Goal: Information Seeking & Learning: Compare options

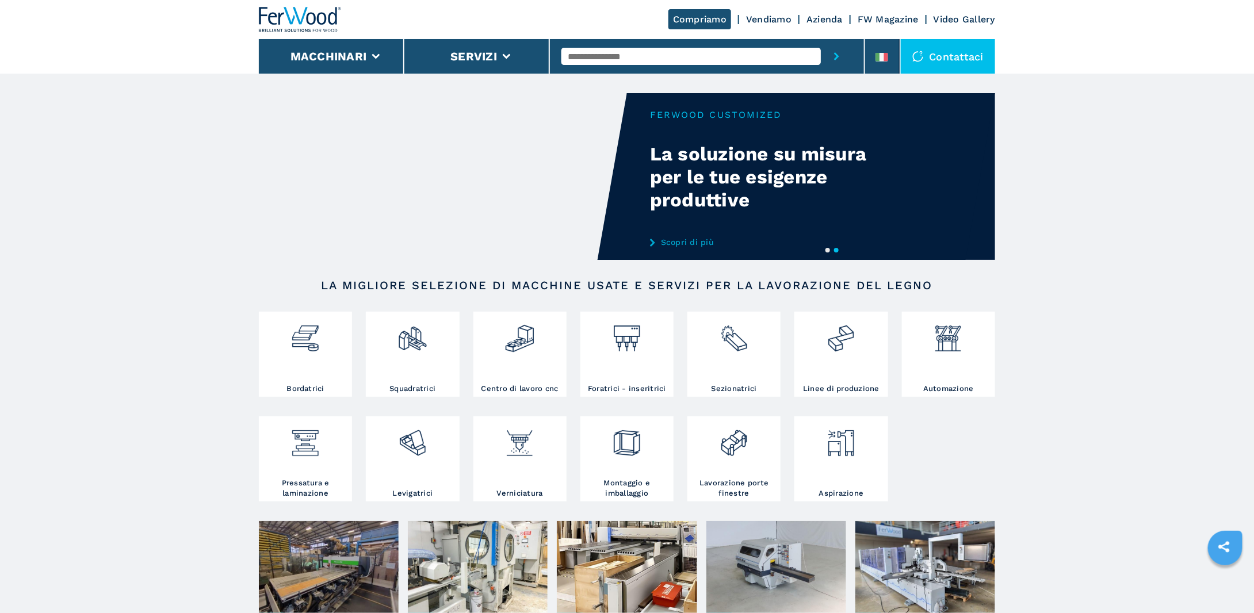
click at [583, 60] on input "text" at bounding box center [690, 56] width 259 height 17
type input "**********"
click at [821, 39] on button "submit-button" at bounding box center [837, 56] width 32 height 35
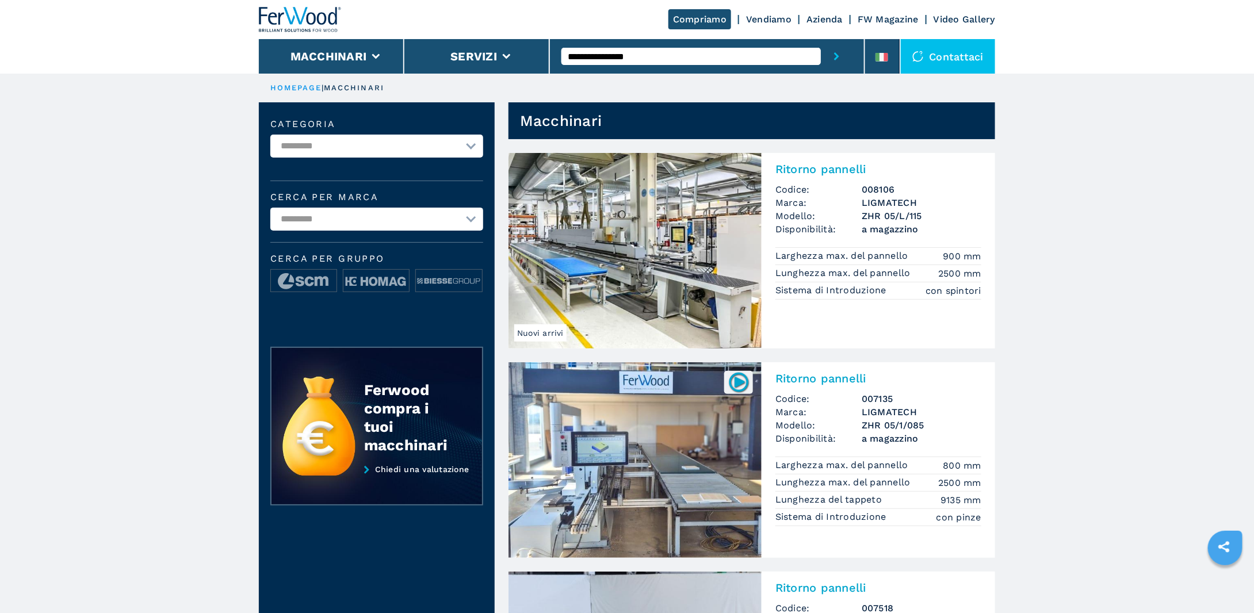
click at [732, 490] on img at bounding box center [635, 460] width 253 height 196
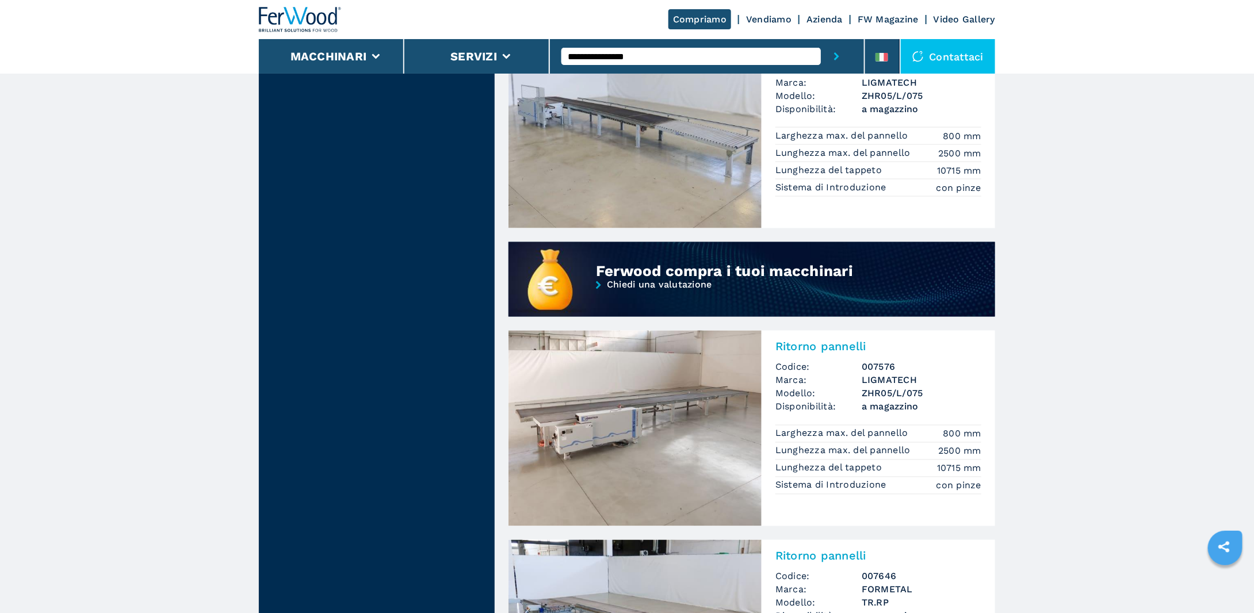
scroll to position [920, 0]
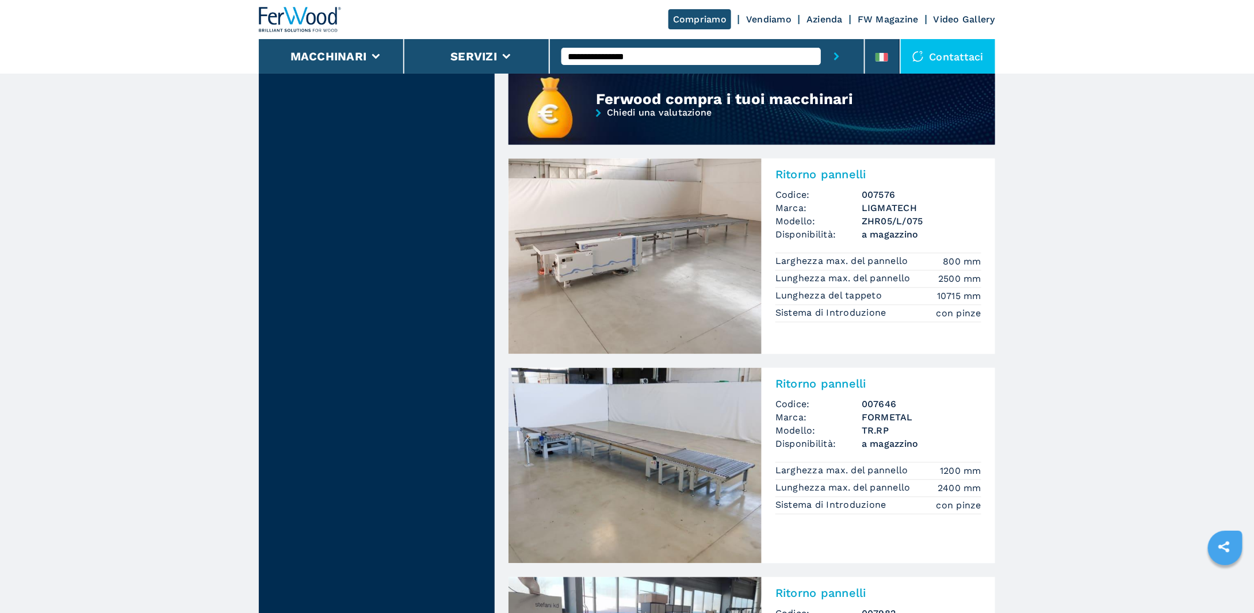
click at [572, 449] on img at bounding box center [635, 466] width 253 height 196
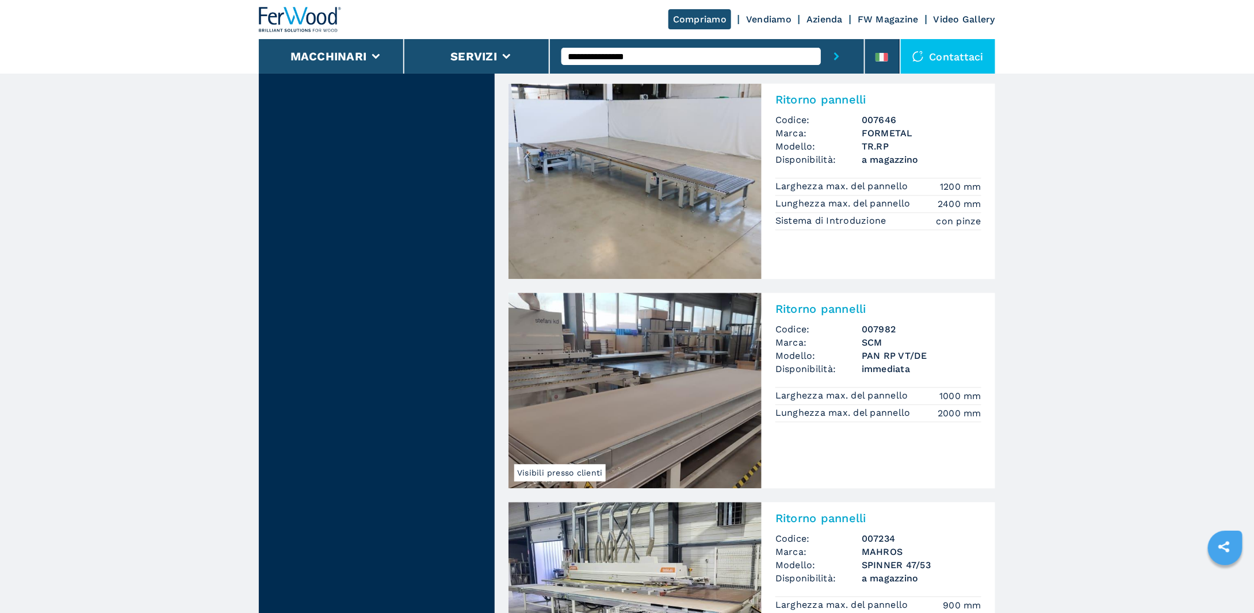
scroll to position [1208, 0]
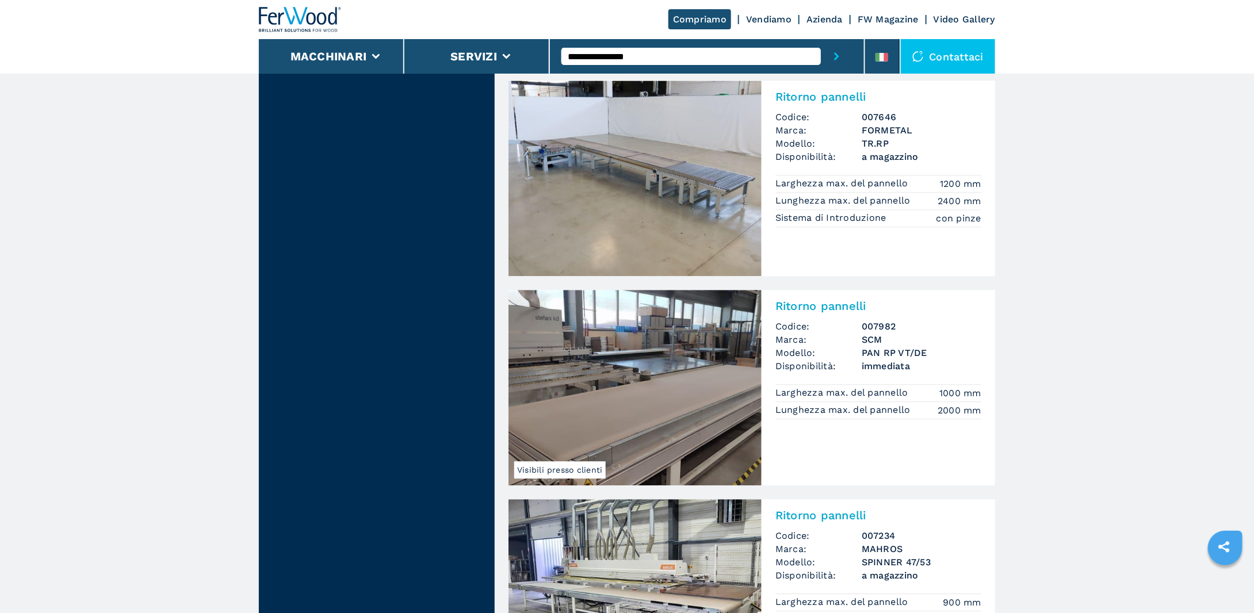
click at [629, 377] on img at bounding box center [635, 388] width 253 height 196
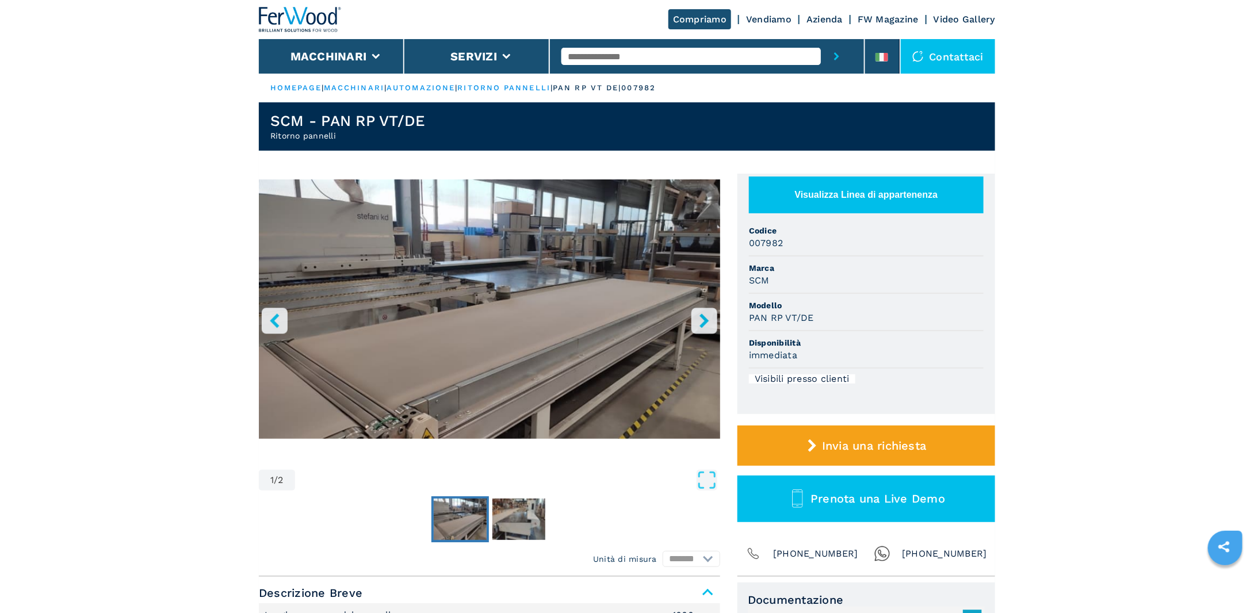
click at [709, 324] on icon "right-button" at bounding box center [704, 321] width 14 height 14
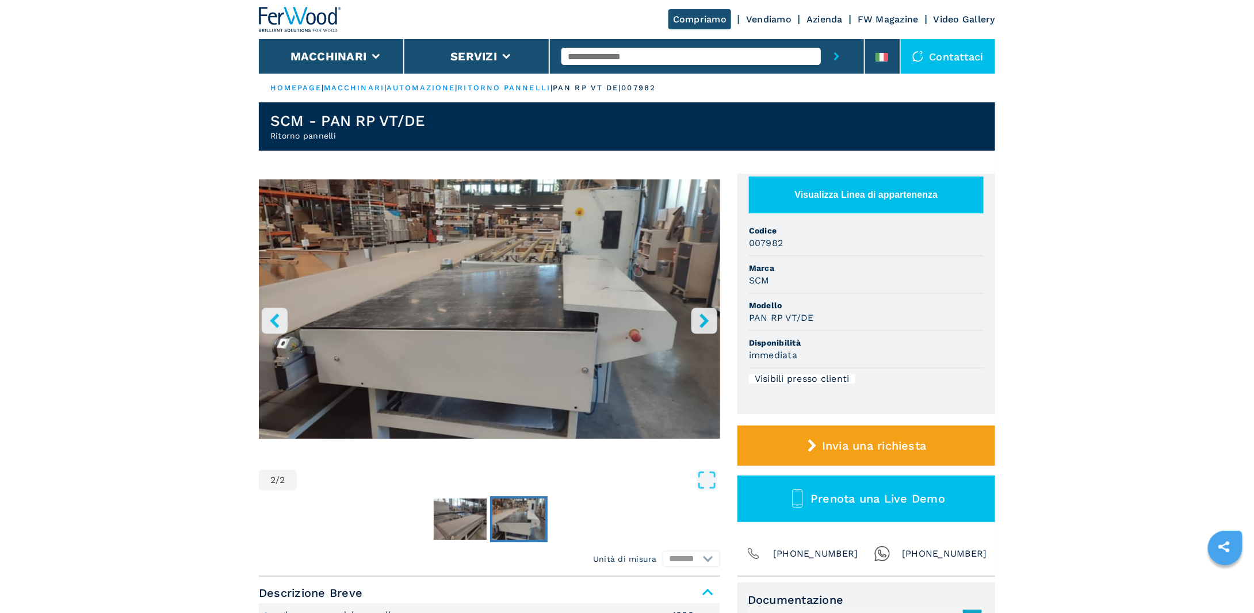
click at [709, 324] on icon "right-button" at bounding box center [704, 321] width 14 height 14
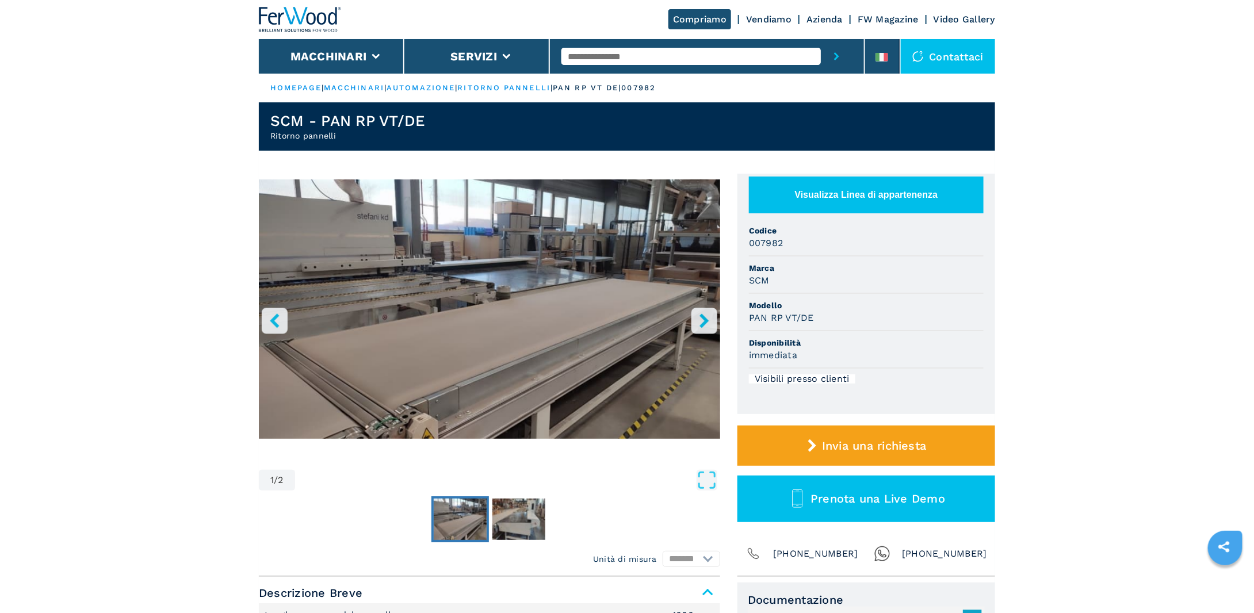
click at [709, 324] on icon "right-button" at bounding box center [704, 321] width 14 height 14
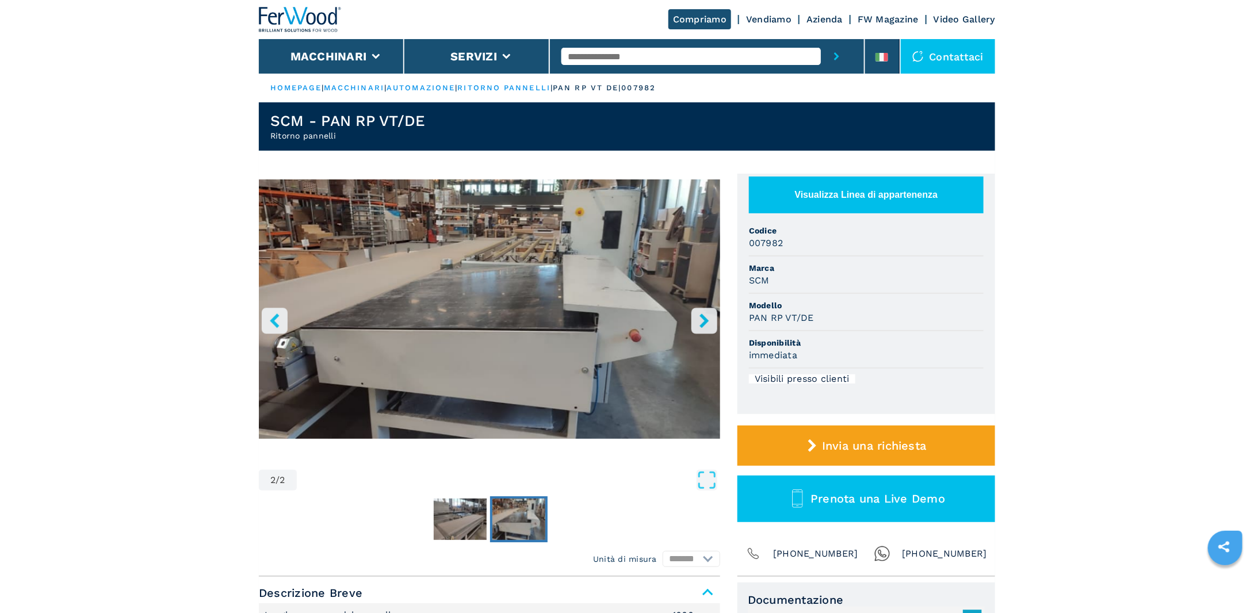
click at [709, 324] on icon "right-button" at bounding box center [704, 321] width 14 height 14
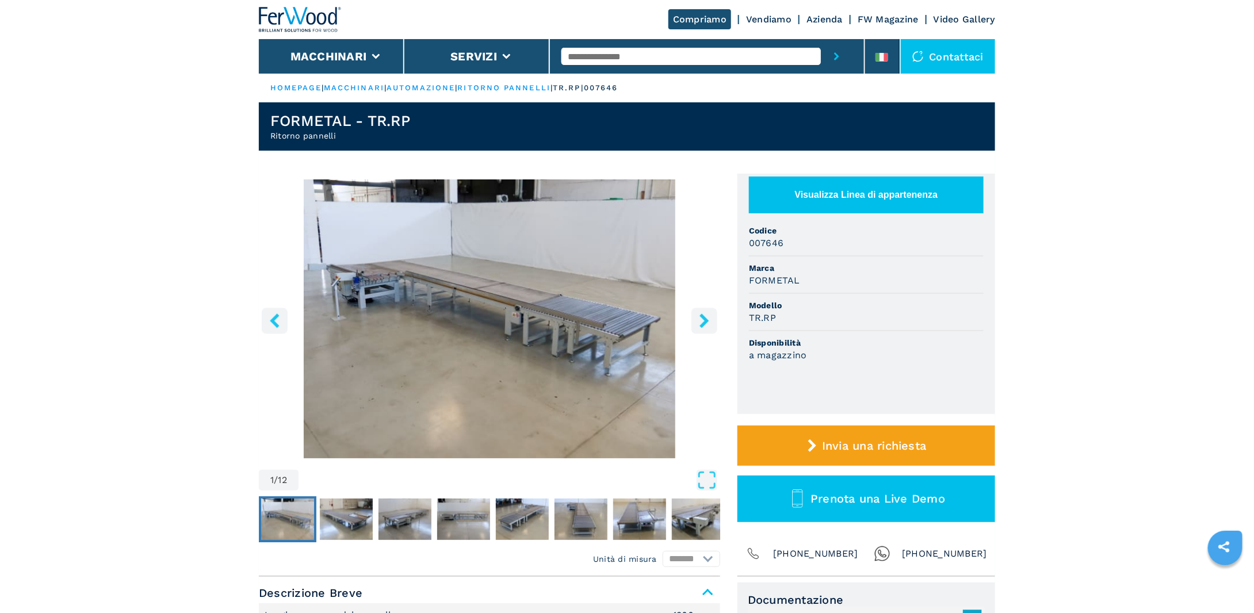
click at [712, 318] on button "right-button" at bounding box center [704, 321] width 26 height 26
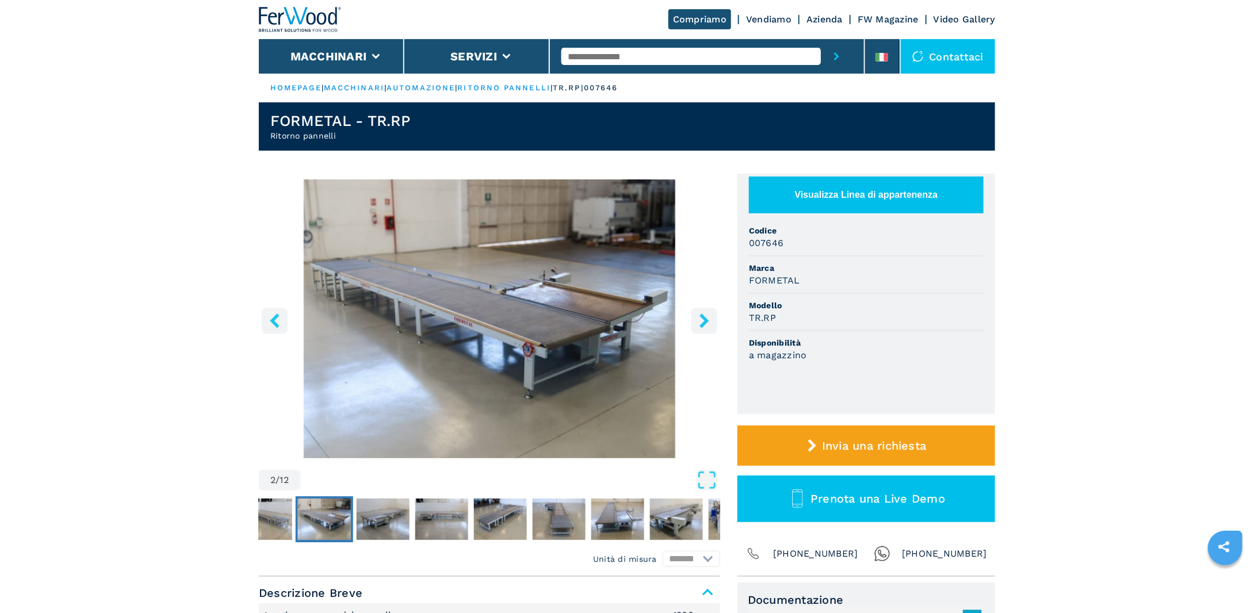
click at [713, 315] on button "right-button" at bounding box center [704, 321] width 26 height 26
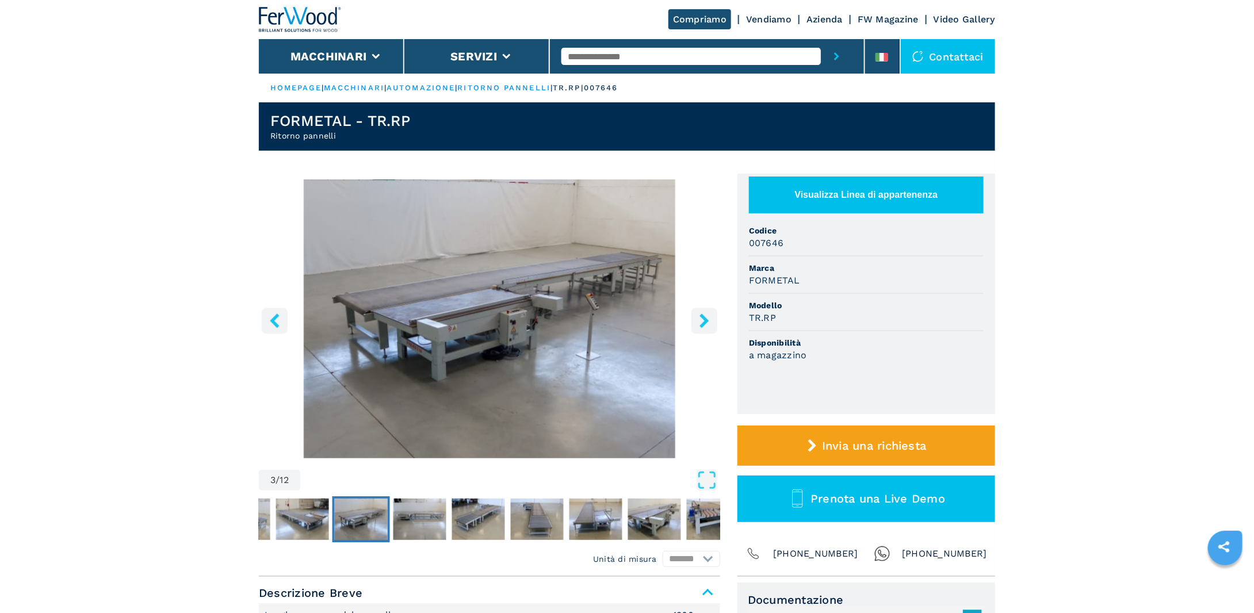
click at [705, 323] on icon "right-button" at bounding box center [704, 321] width 9 height 14
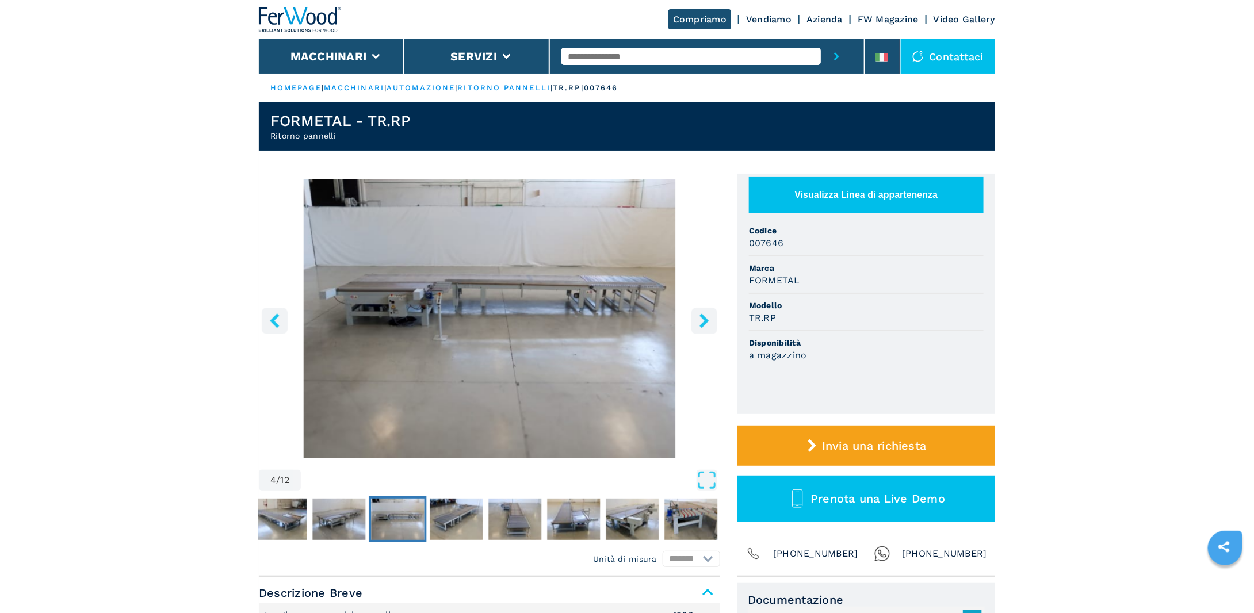
click at [710, 319] on icon "right-button" at bounding box center [704, 321] width 14 height 14
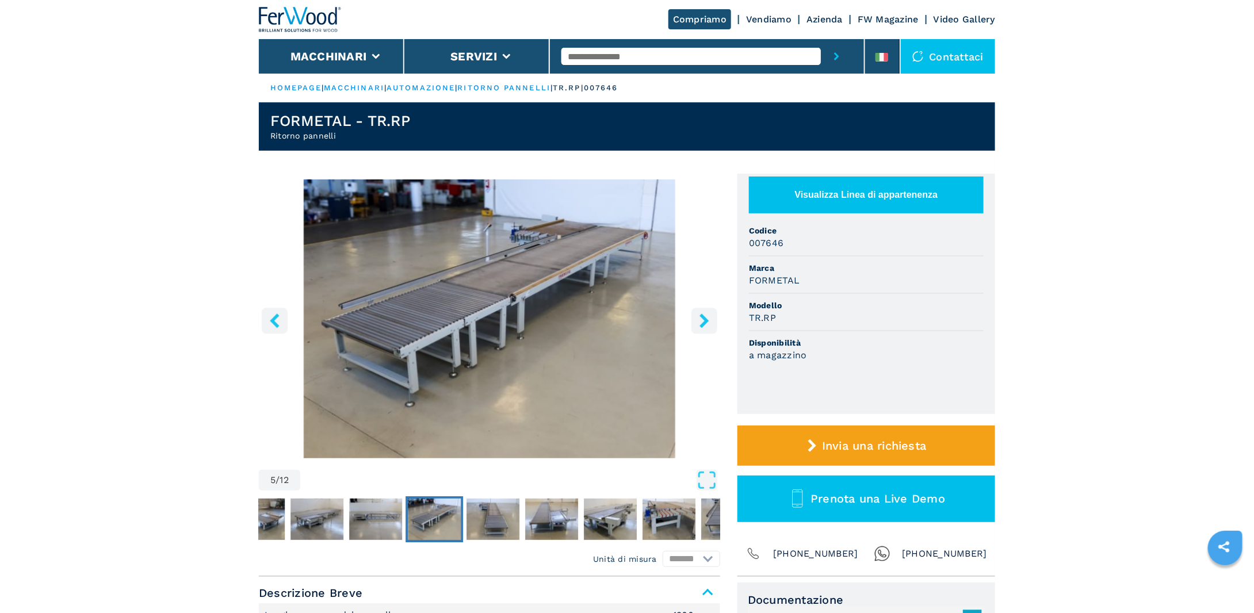
click at [710, 319] on icon "right-button" at bounding box center [704, 321] width 14 height 14
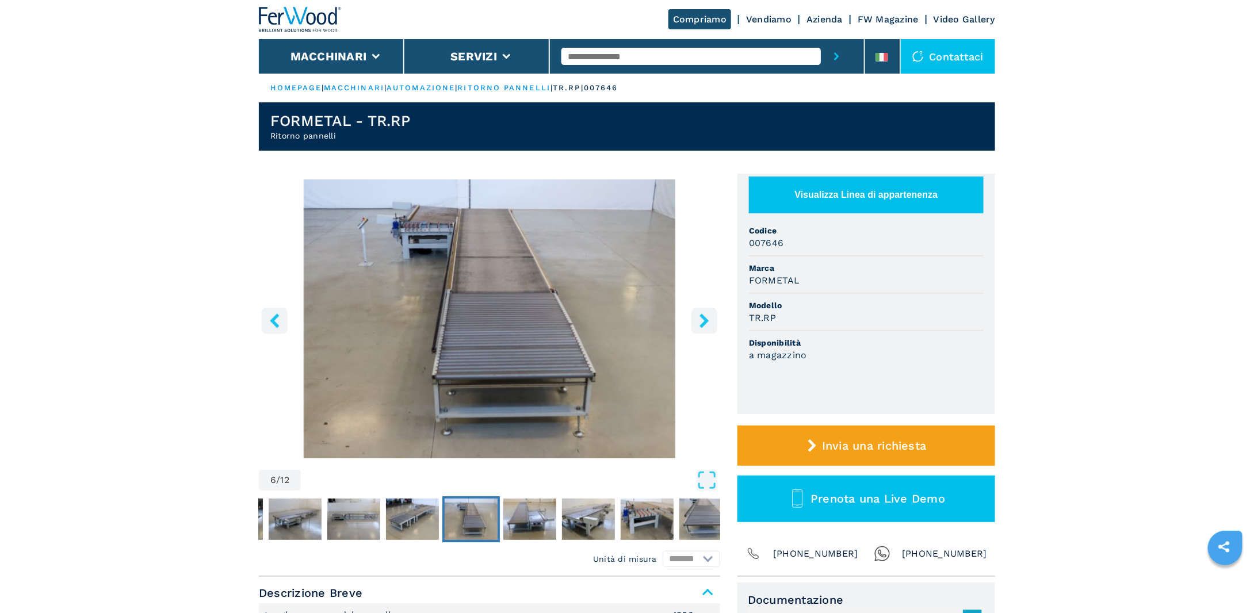
click at [710, 319] on icon "right-button" at bounding box center [704, 321] width 14 height 14
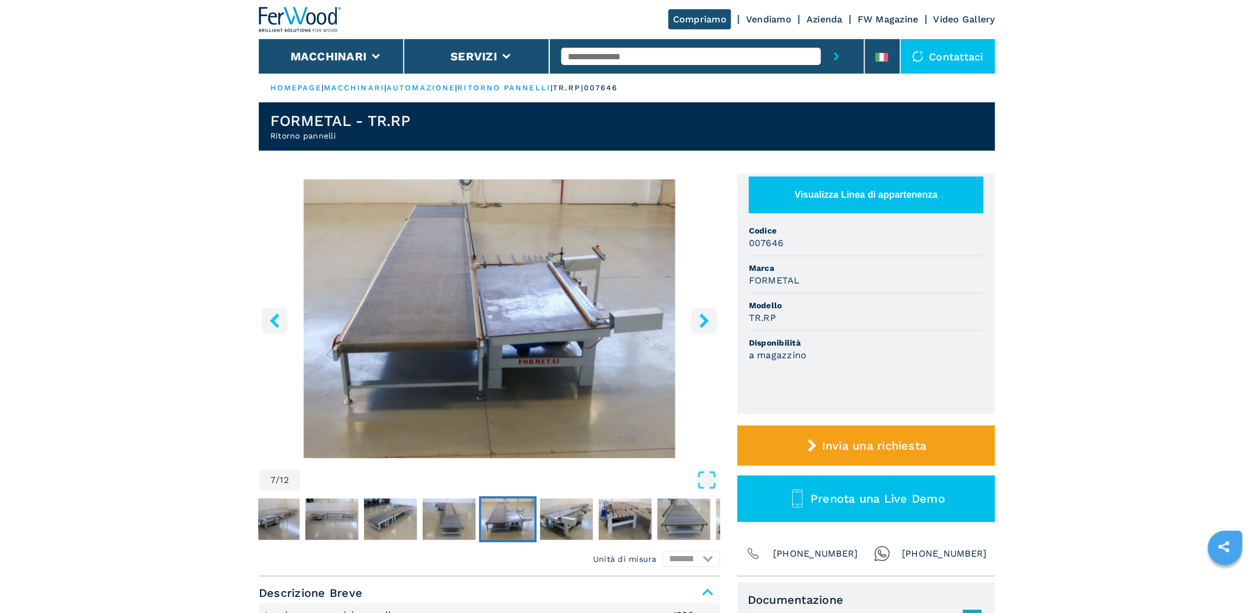
click at [710, 319] on icon "right-button" at bounding box center [704, 321] width 14 height 14
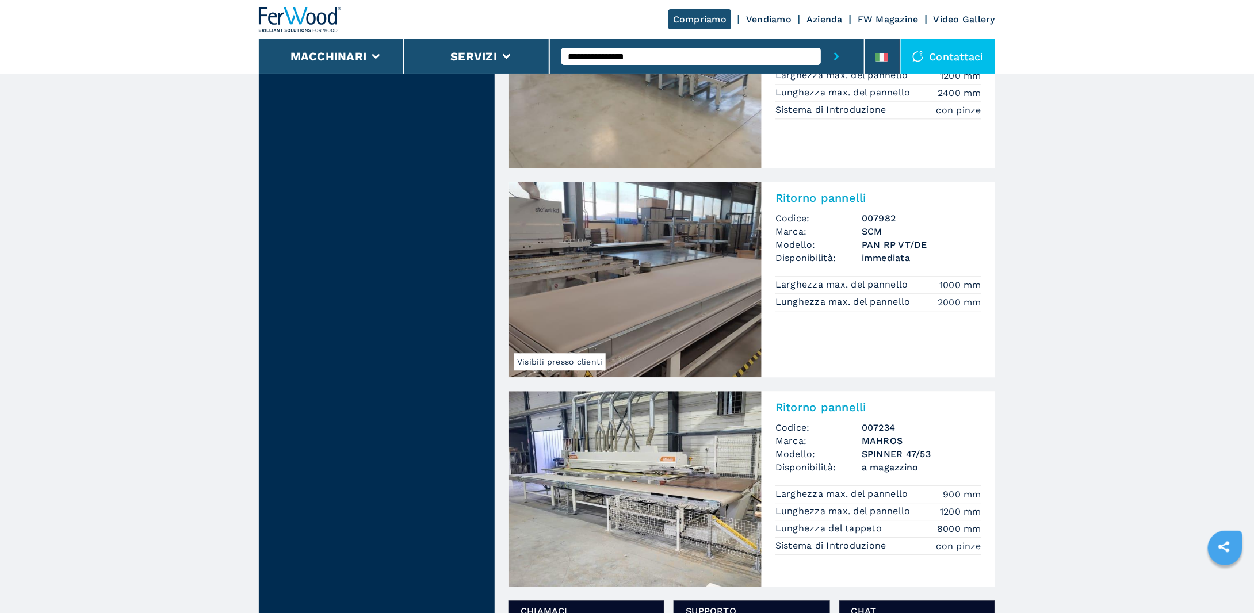
scroll to position [1323, 0]
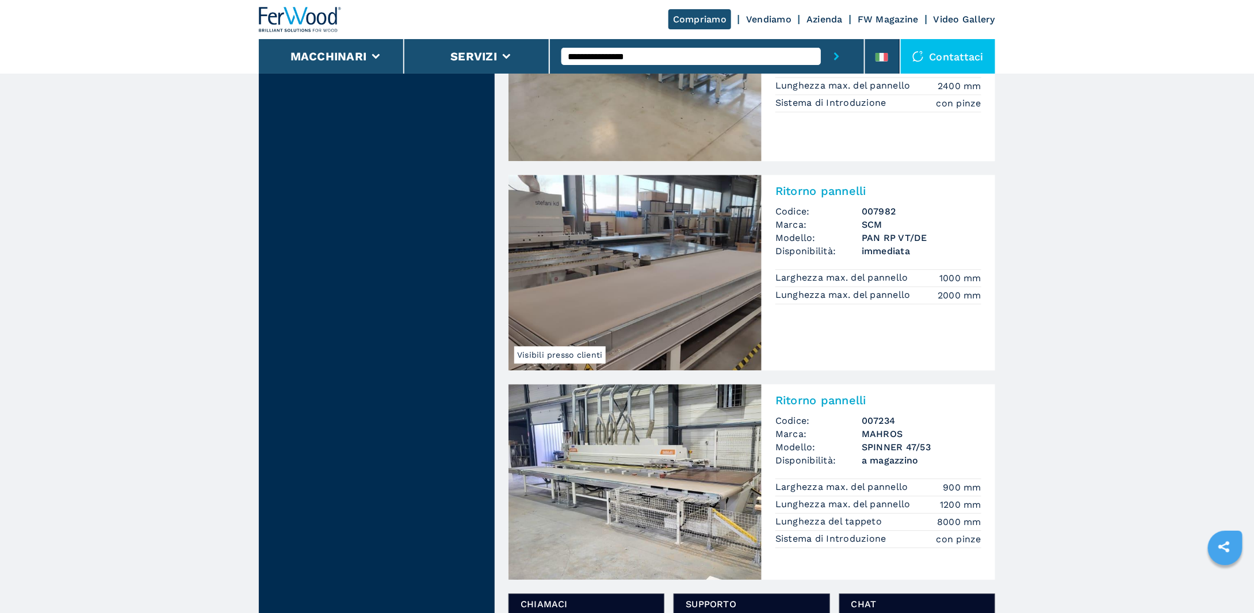
click at [622, 448] on img at bounding box center [635, 482] width 253 height 196
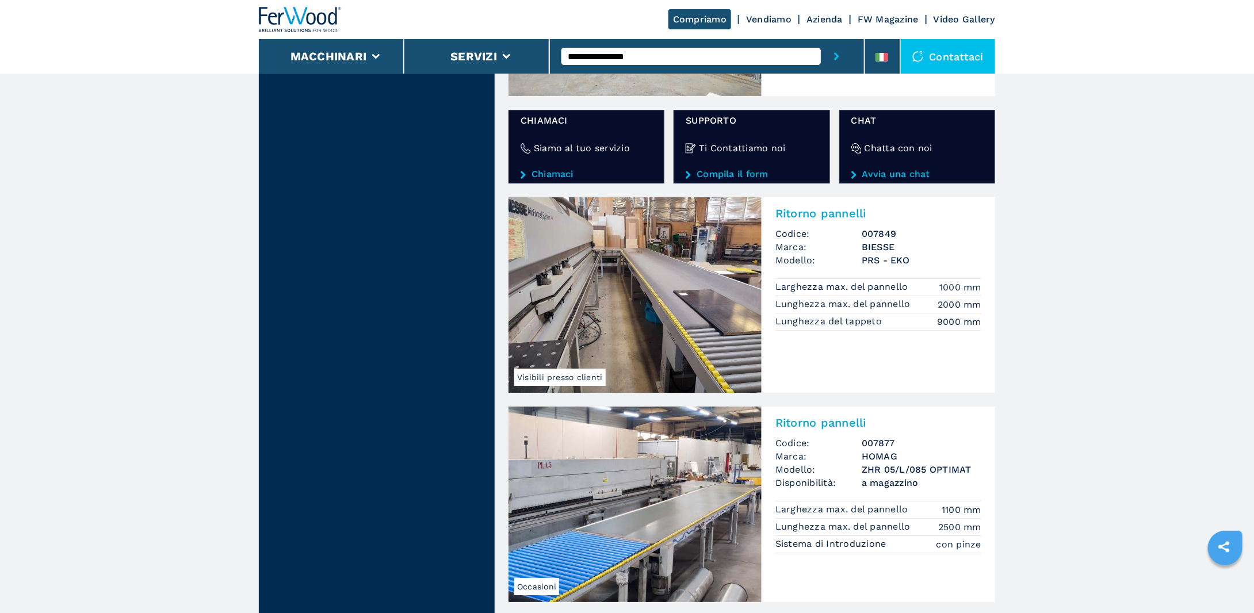
scroll to position [1898, 0]
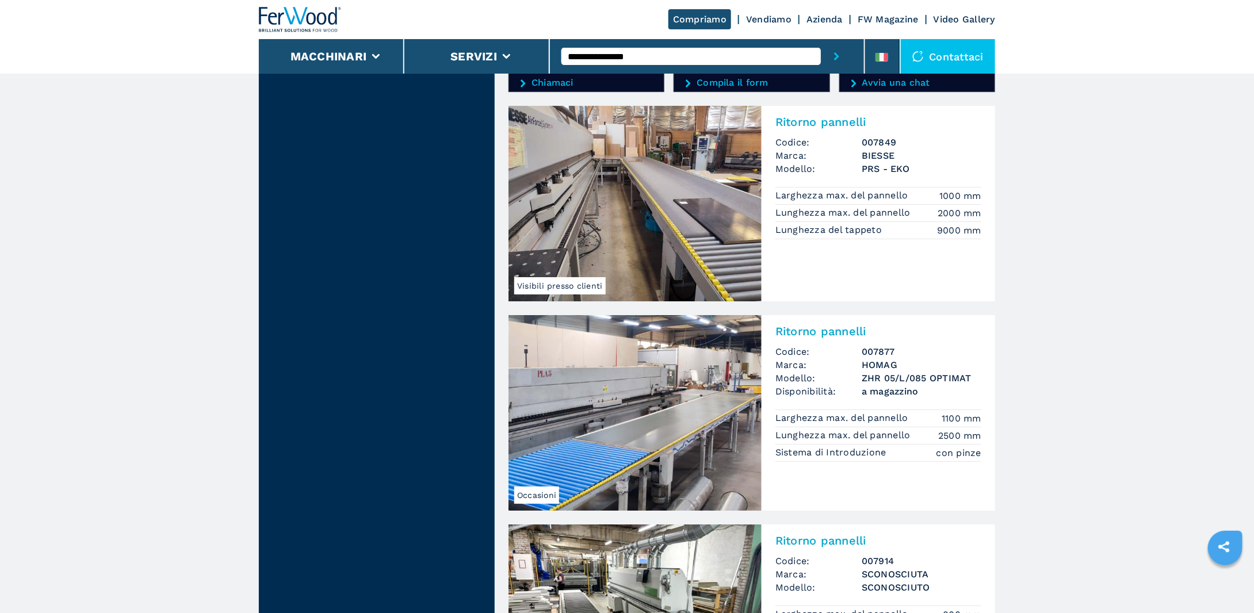
click at [647, 396] on img at bounding box center [635, 413] width 253 height 196
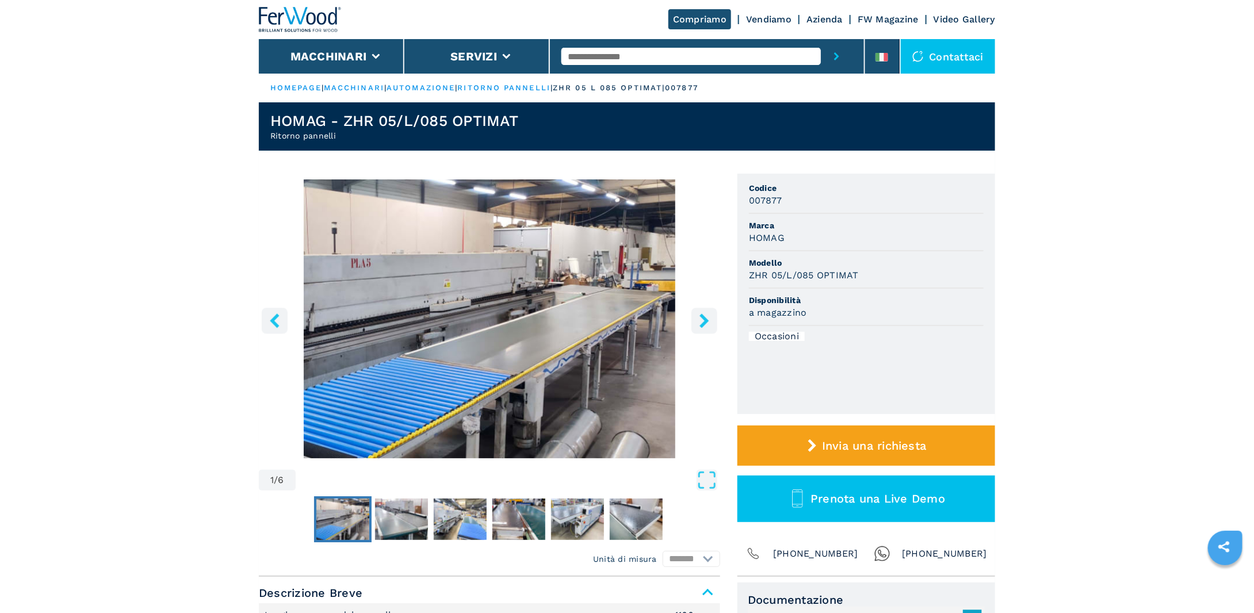
click at [703, 319] on icon "right-button" at bounding box center [704, 321] width 9 height 14
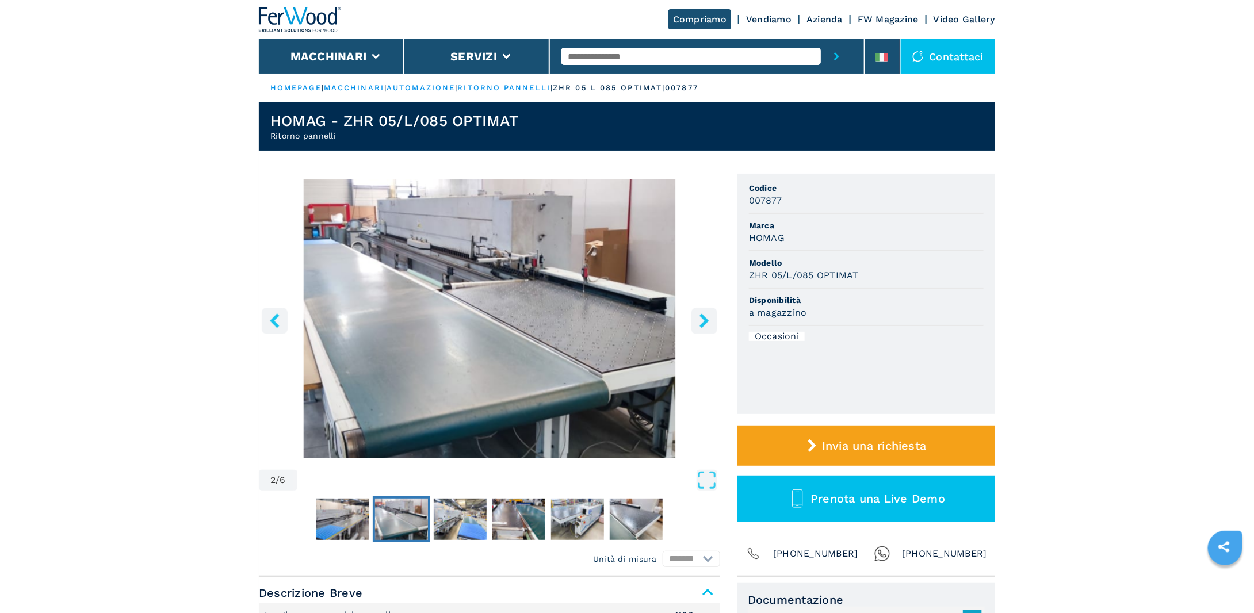
click at [703, 319] on icon "right-button" at bounding box center [704, 321] width 9 height 14
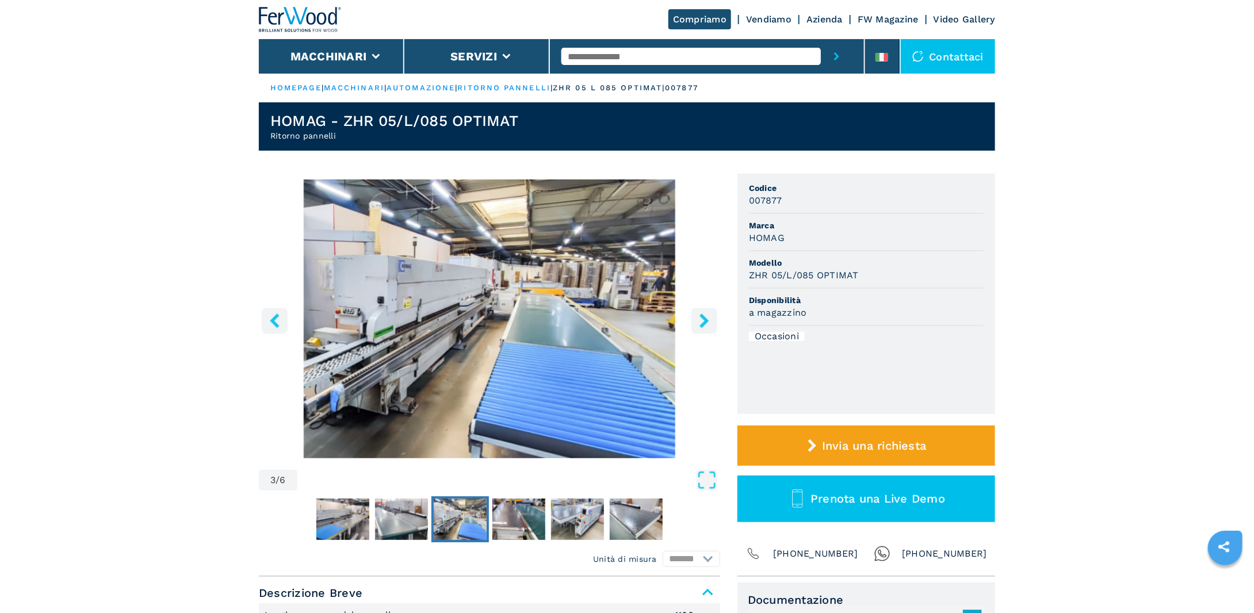
click at [703, 319] on icon "right-button" at bounding box center [704, 321] width 9 height 14
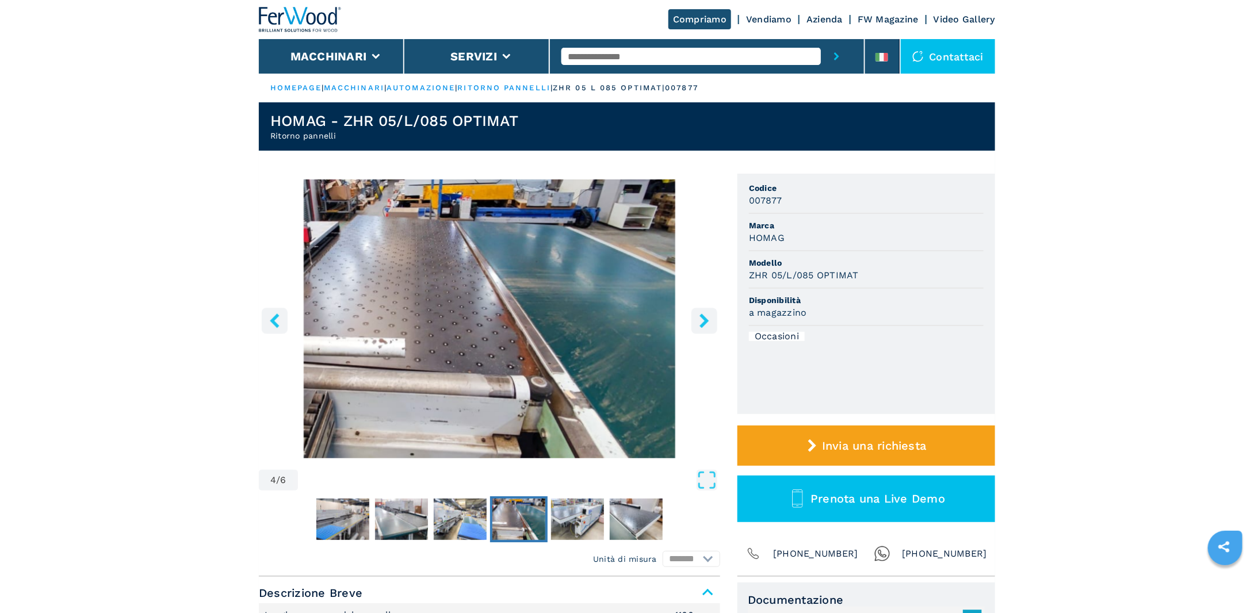
click at [703, 319] on icon "right-button" at bounding box center [704, 321] width 9 height 14
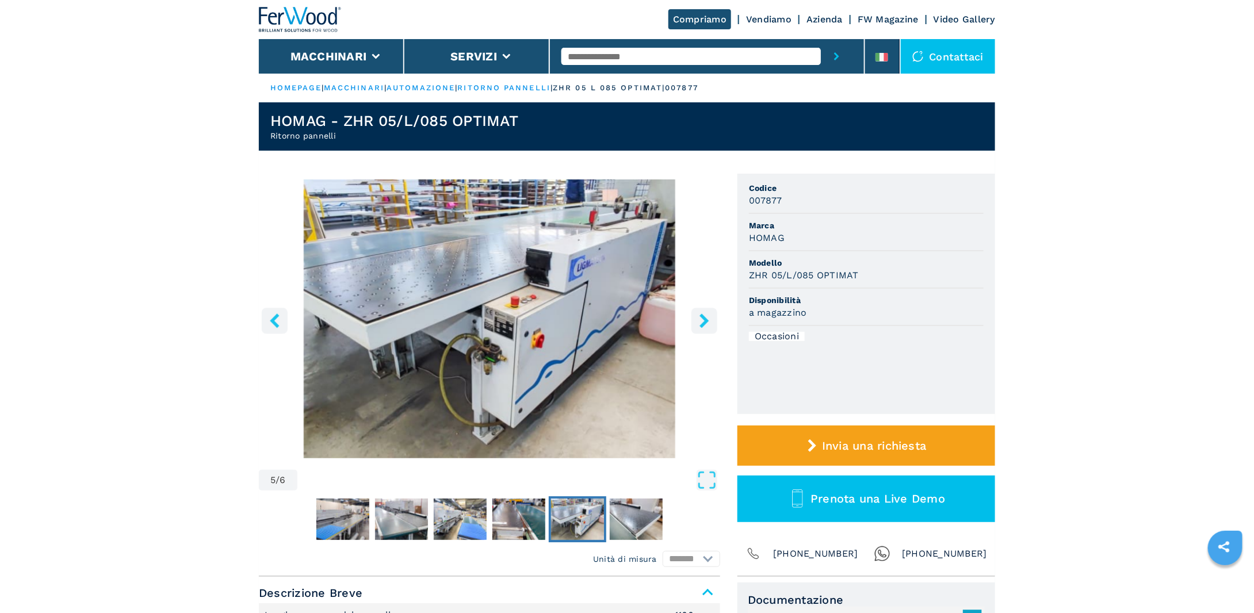
click at [703, 319] on icon "right-button" at bounding box center [704, 321] width 9 height 14
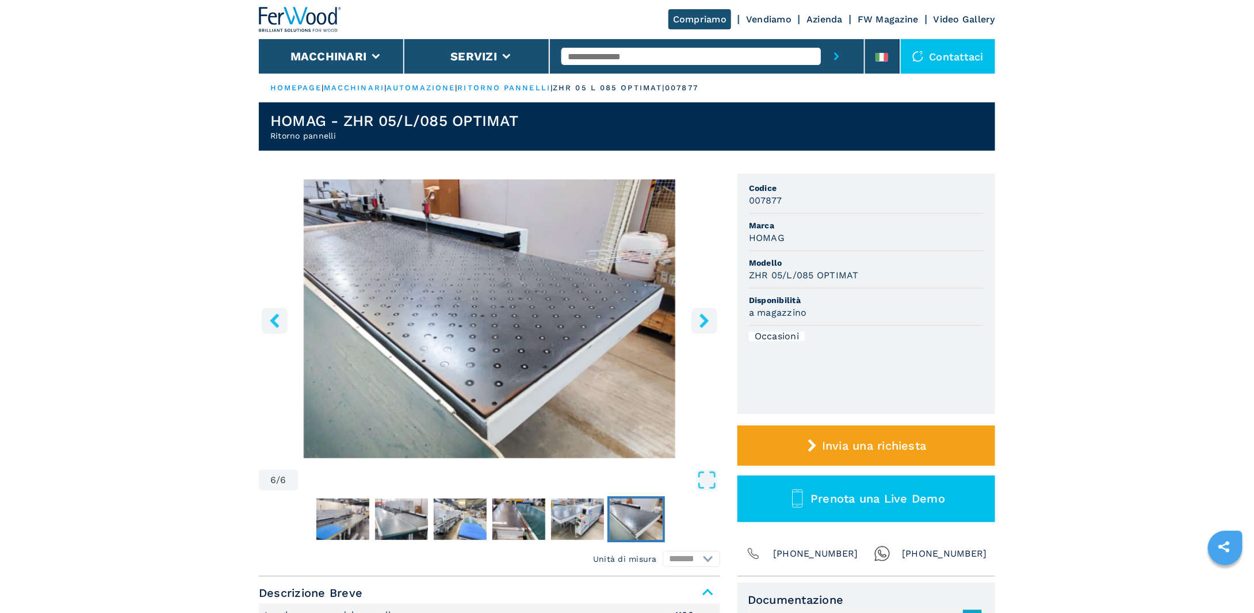
click at [703, 319] on icon "right-button" at bounding box center [704, 321] width 9 height 14
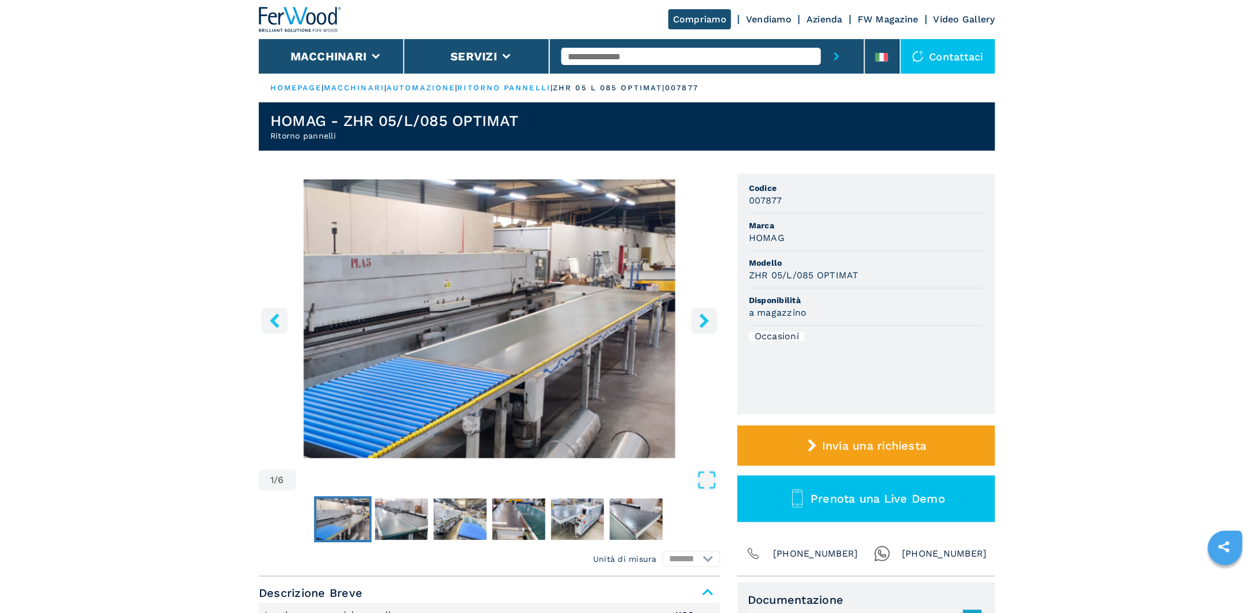
click at [703, 319] on icon "right-button" at bounding box center [704, 321] width 9 height 14
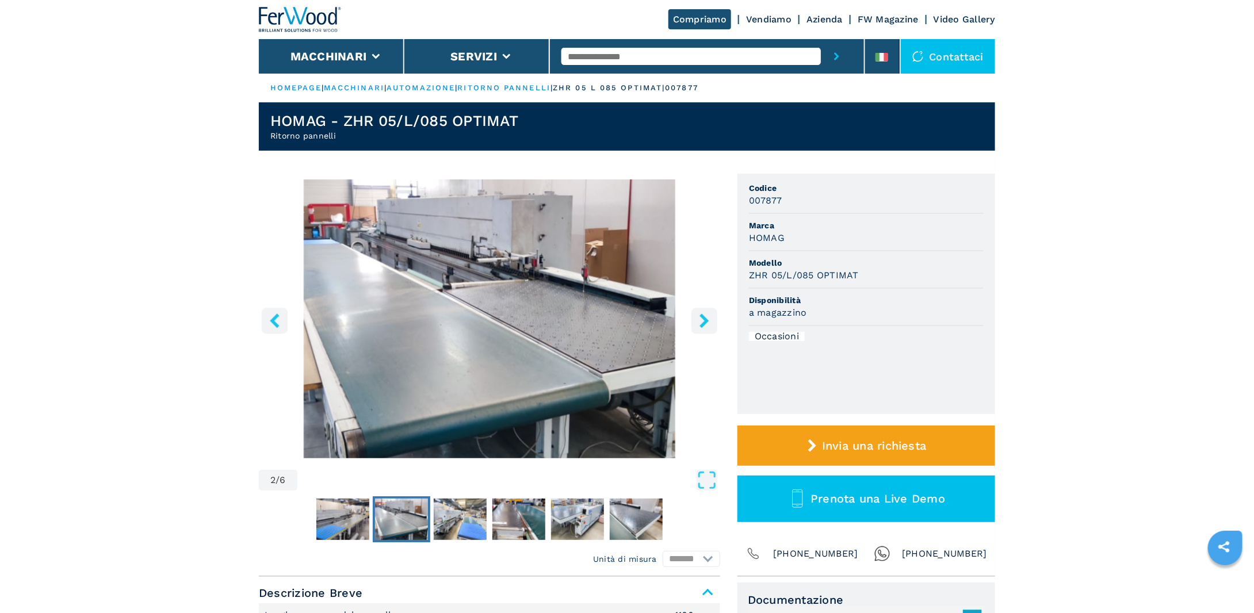
click at [703, 319] on icon "right-button" at bounding box center [704, 321] width 9 height 14
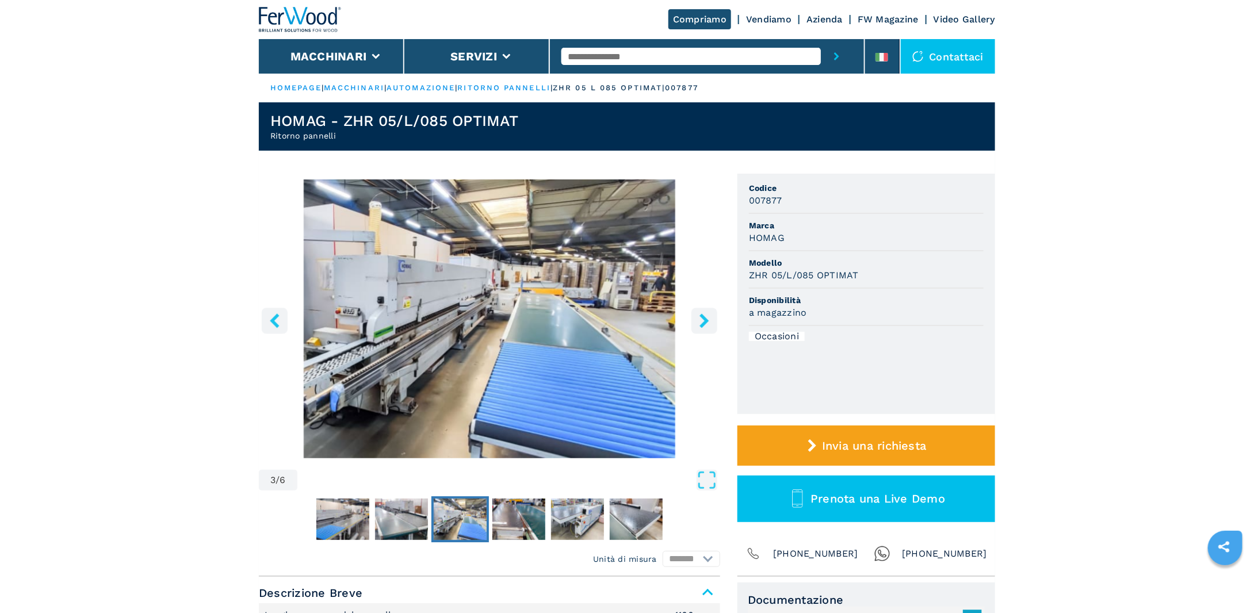
click at [703, 319] on icon "right-button" at bounding box center [704, 321] width 9 height 14
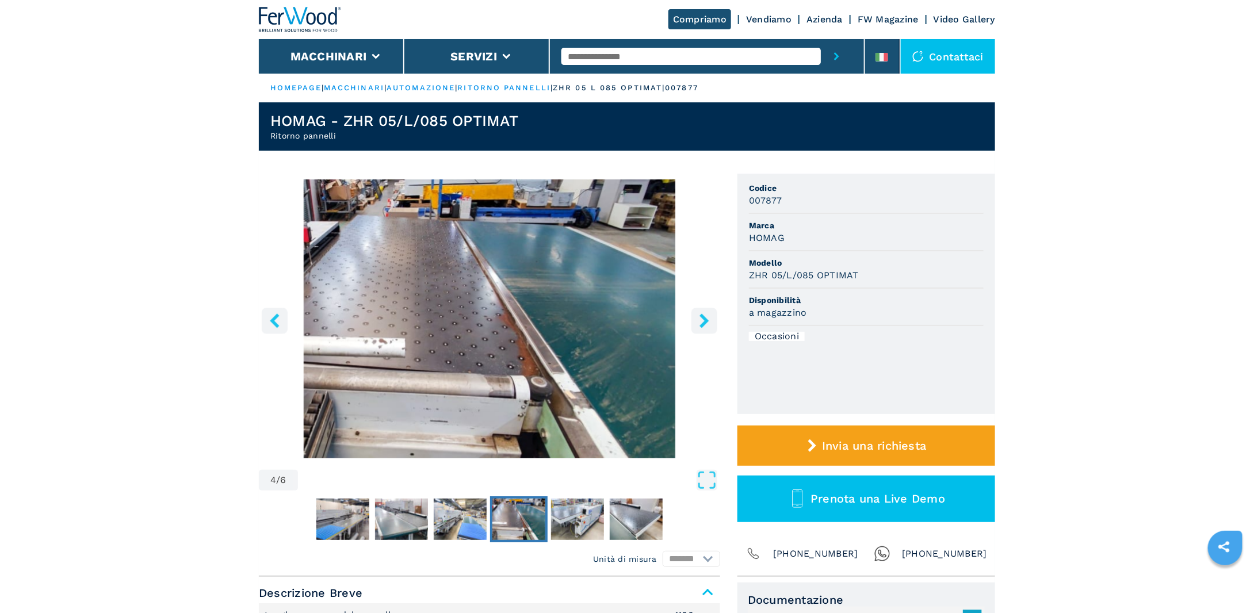
click at [703, 319] on icon "right-button" at bounding box center [704, 321] width 9 height 14
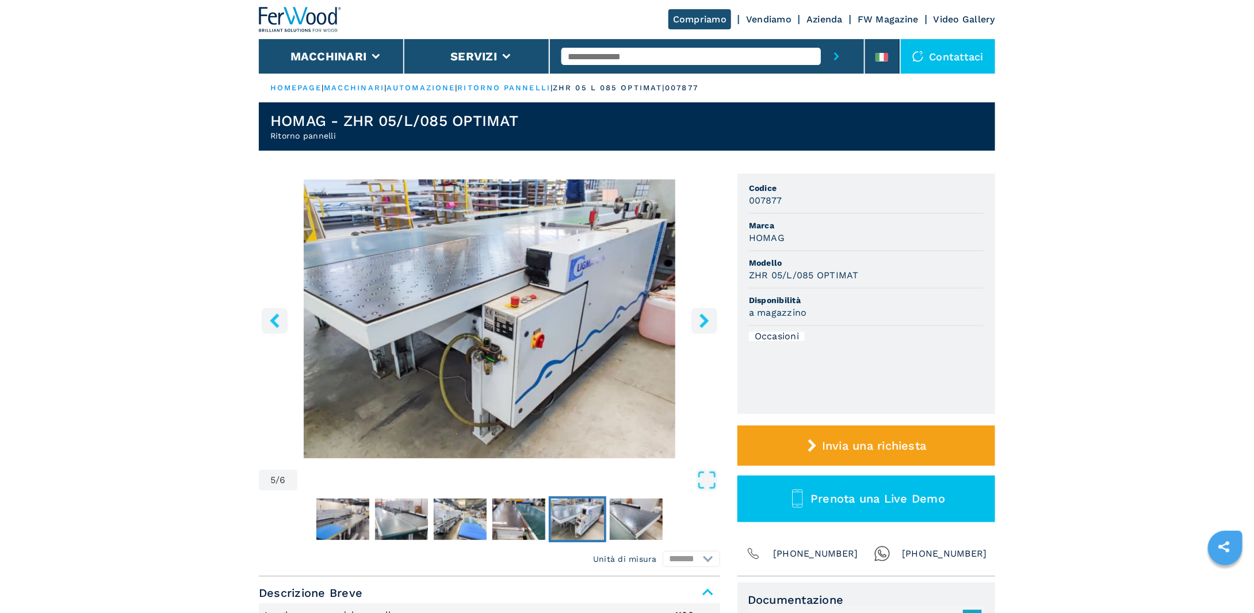
click at [703, 319] on icon "right-button" at bounding box center [704, 321] width 9 height 14
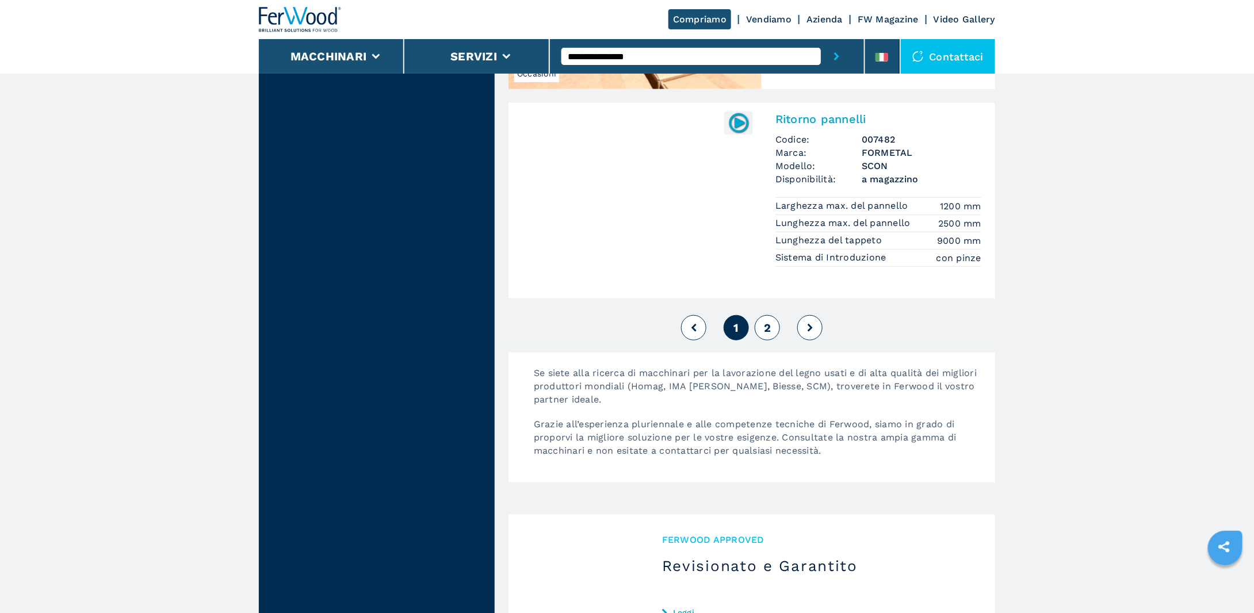
scroll to position [2531, 0]
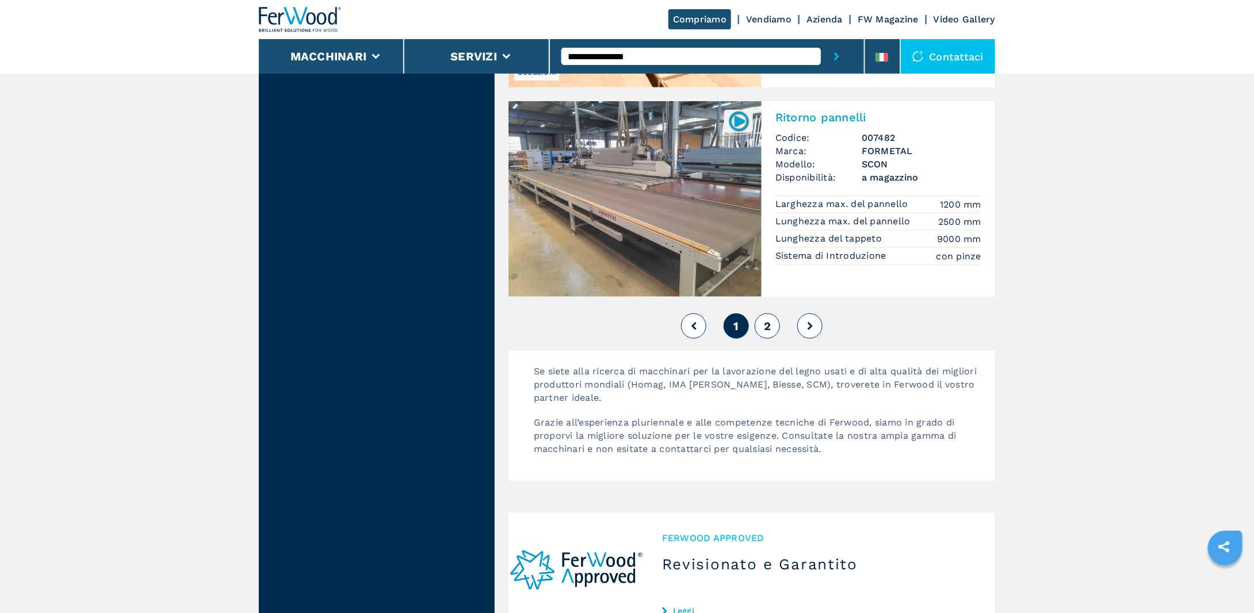
click at [771, 319] on span "2" at bounding box center [767, 326] width 7 height 14
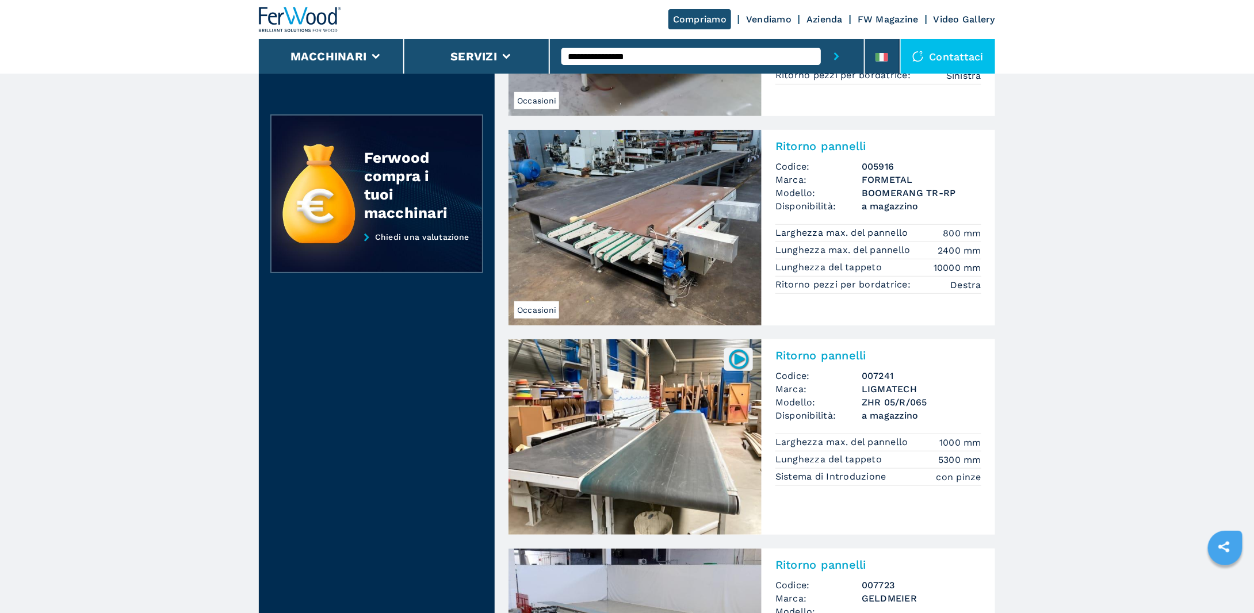
scroll to position [288, 0]
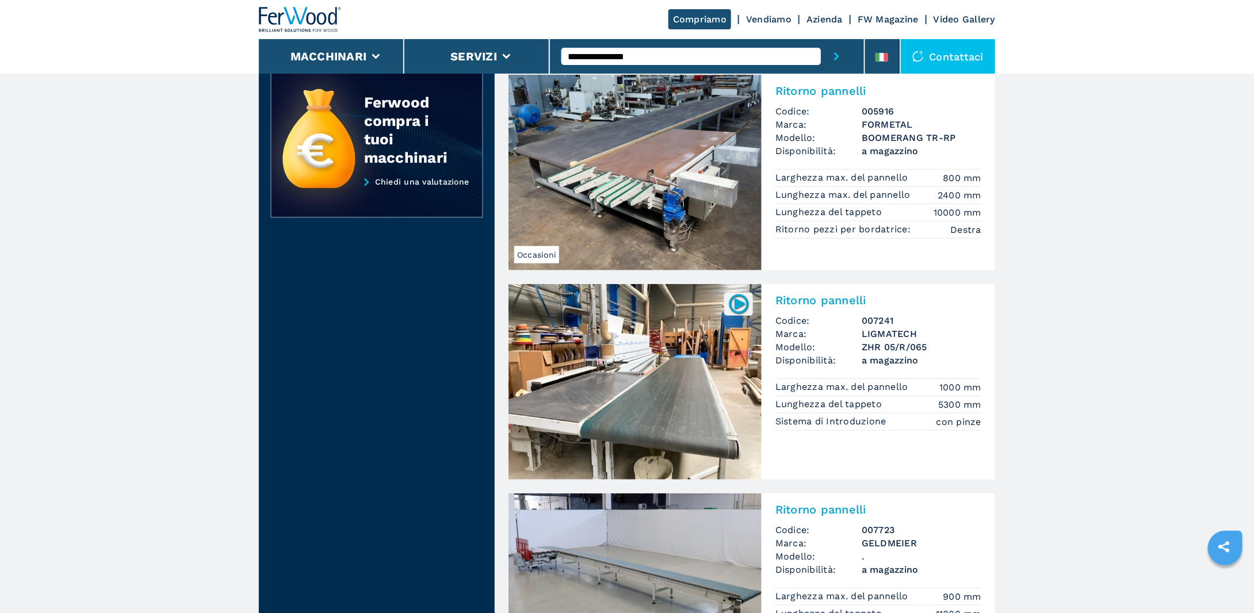
click at [635, 407] on img at bounding box center [635, 382] width 253 height 196
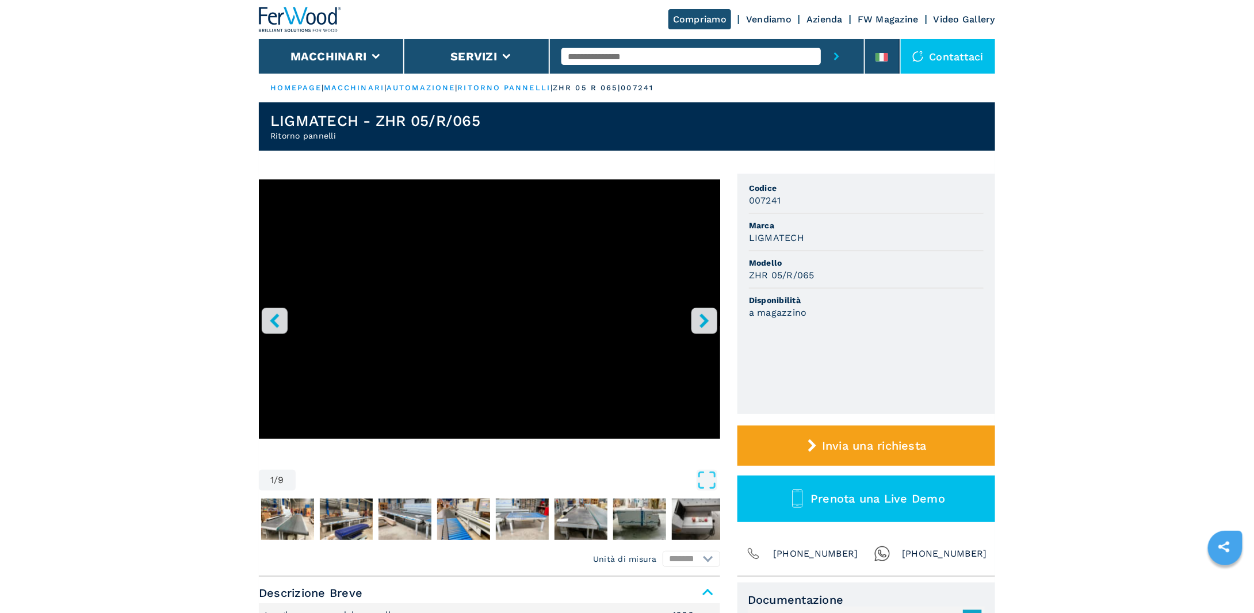
click at [709, 318] on icon "right-button" at bounding box center [704, 321] width 14 height 14
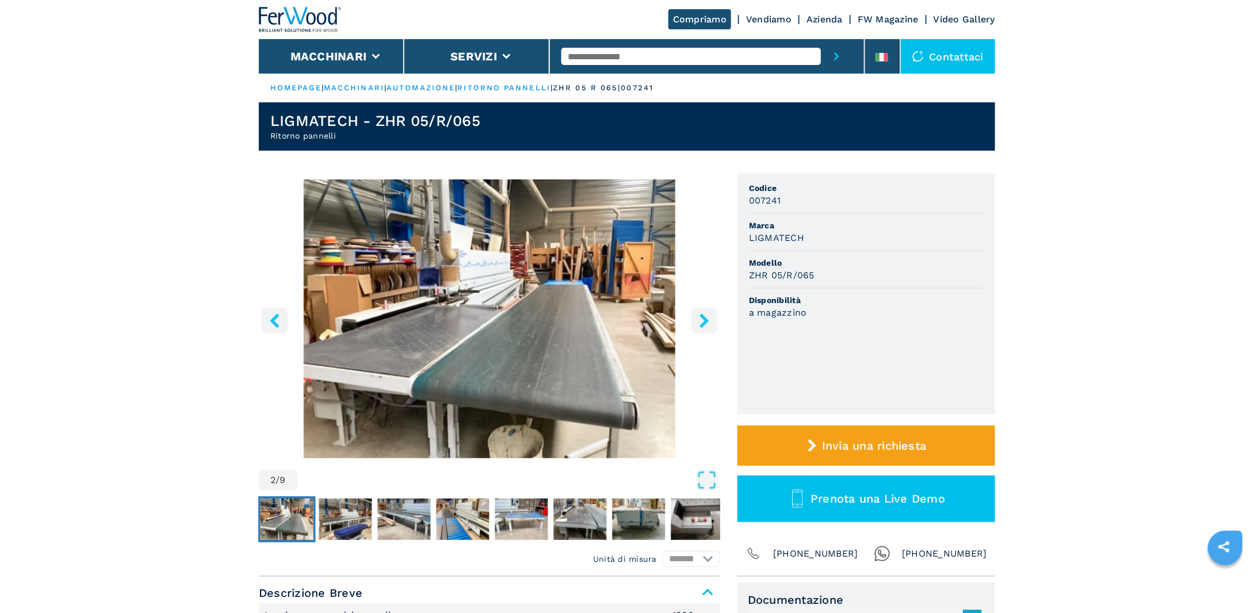
click at [268, 314] on icon "left-button" at bounding box center [274, 321] width 14 height 14
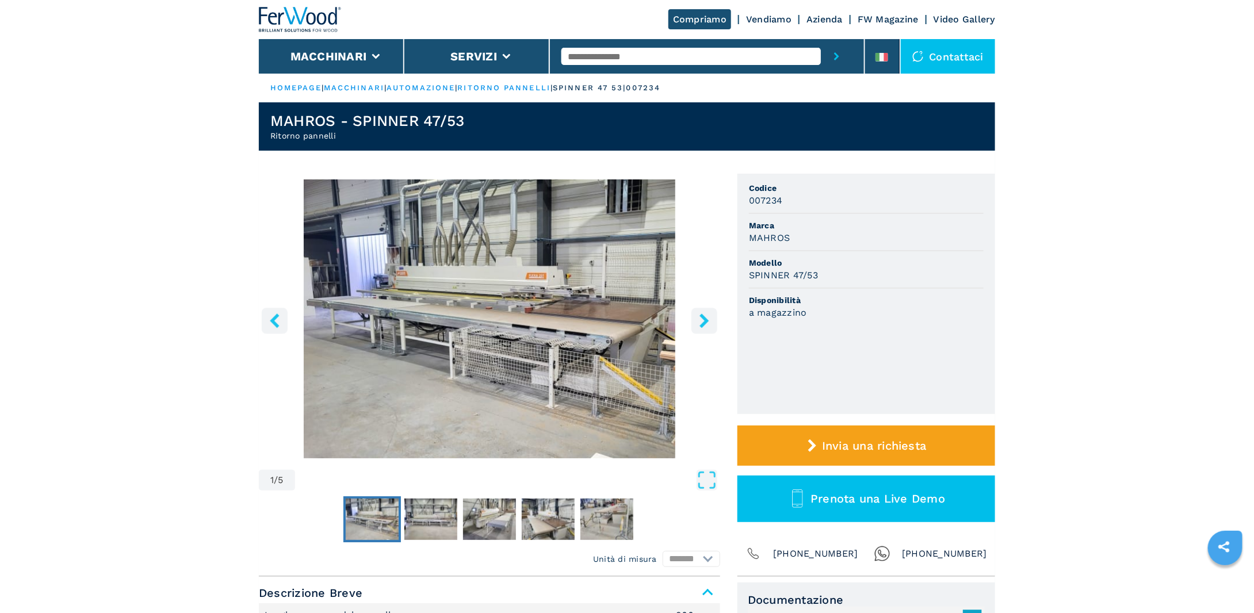
click at [700, 317] on icon "right-button" at bounding box center [704, 321] width 14 height 14
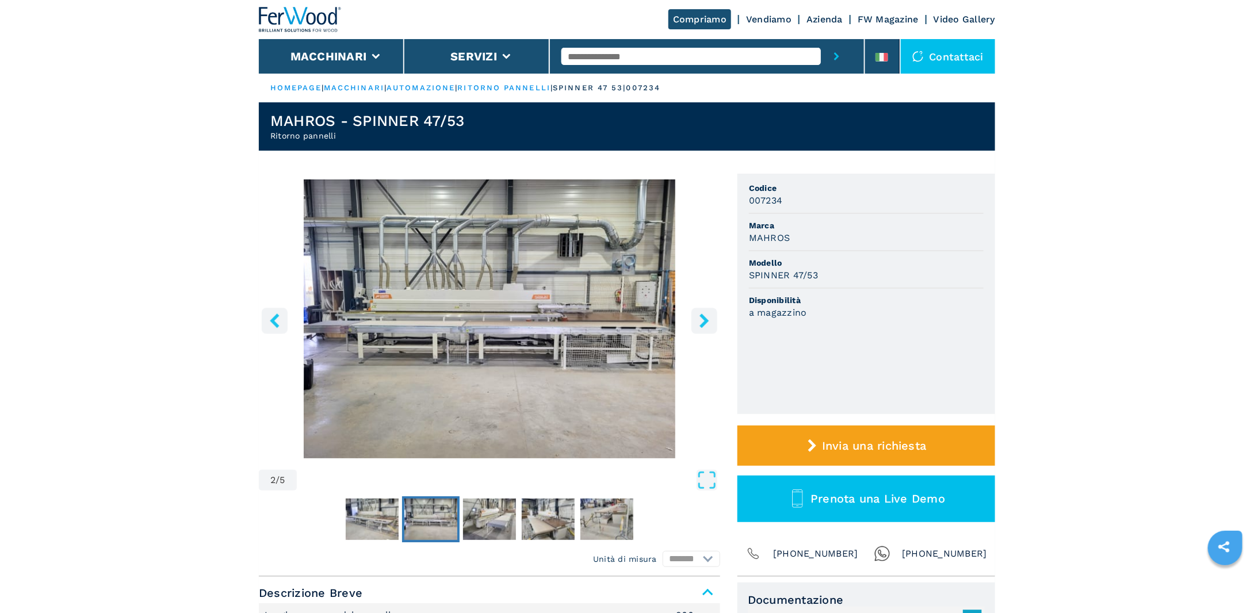
click at [700, 317] on icon "right-button" at bounding box center [704, 321] width 14 height 14
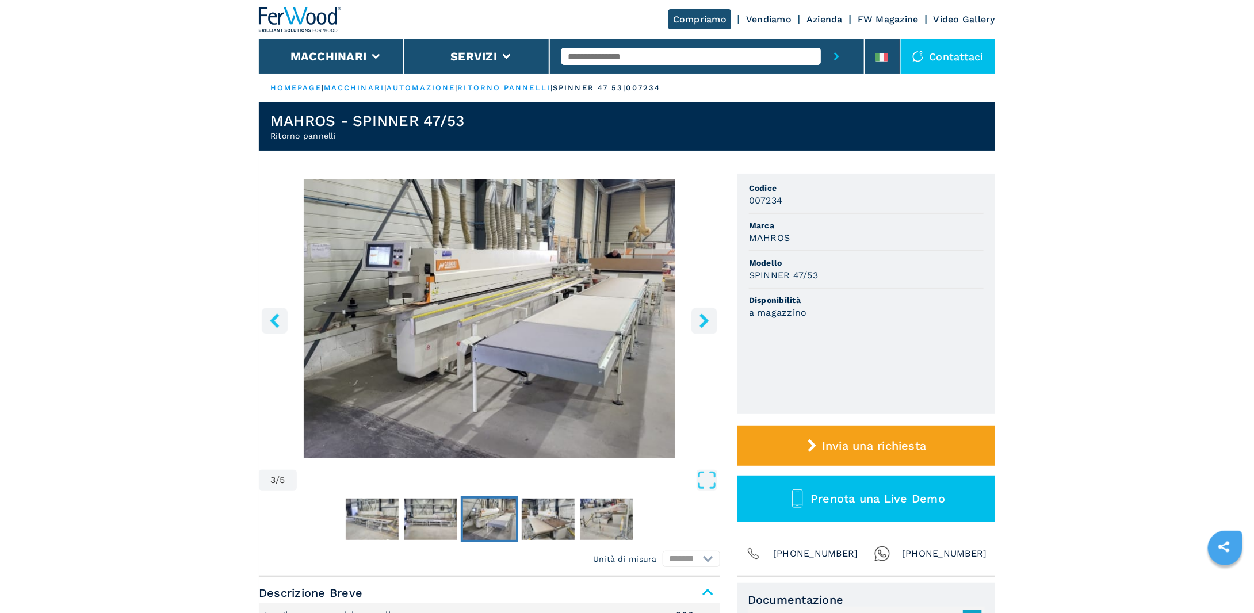
click at [698, 322] on icon "right-button" at bounding box center [704, 321] width 14 height 14
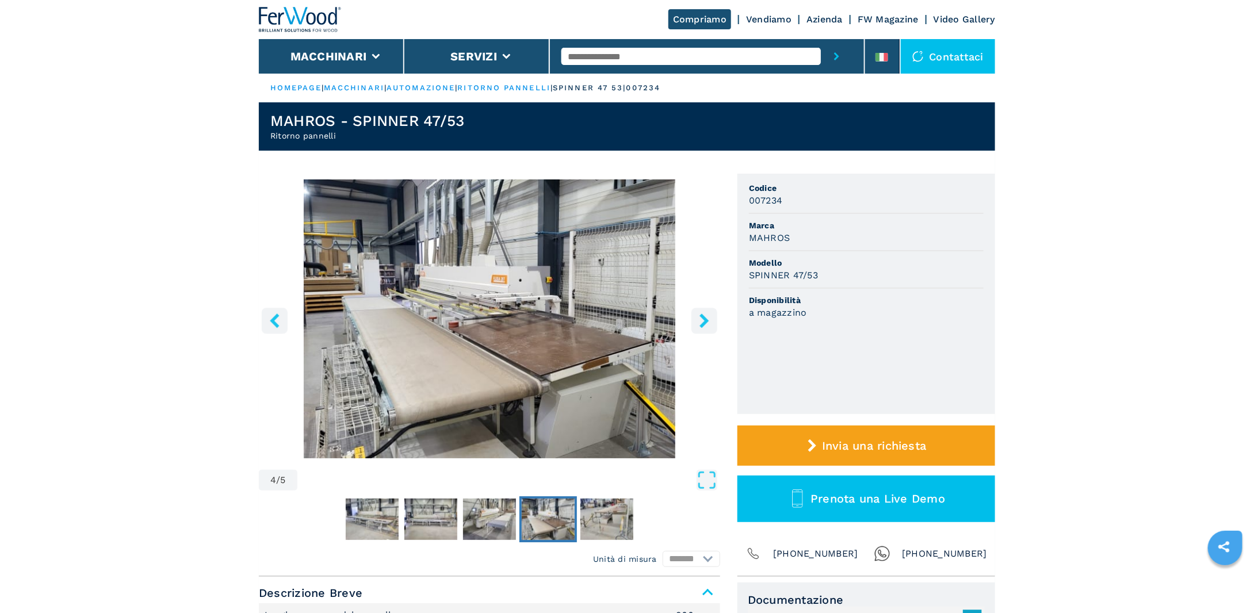
click at [698, 322] on icon "right-button" at bounding box center [704, 321] width 14 height 14
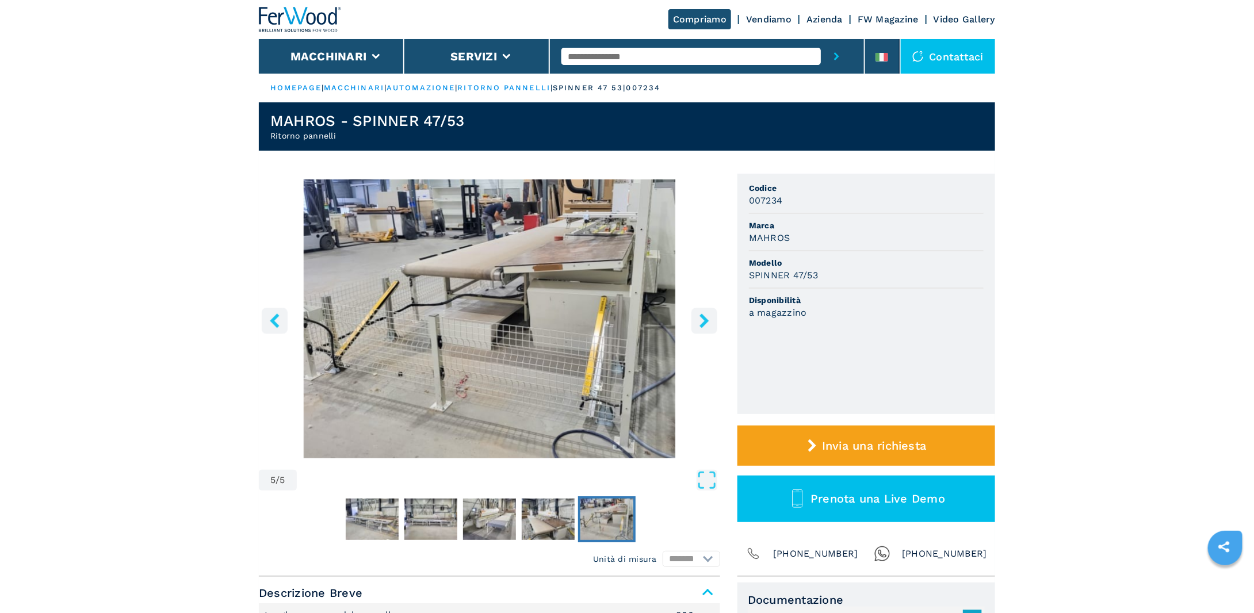
click at [698, 322] on icon "right-button" at bounding box center [704, 321] width 14 height 14
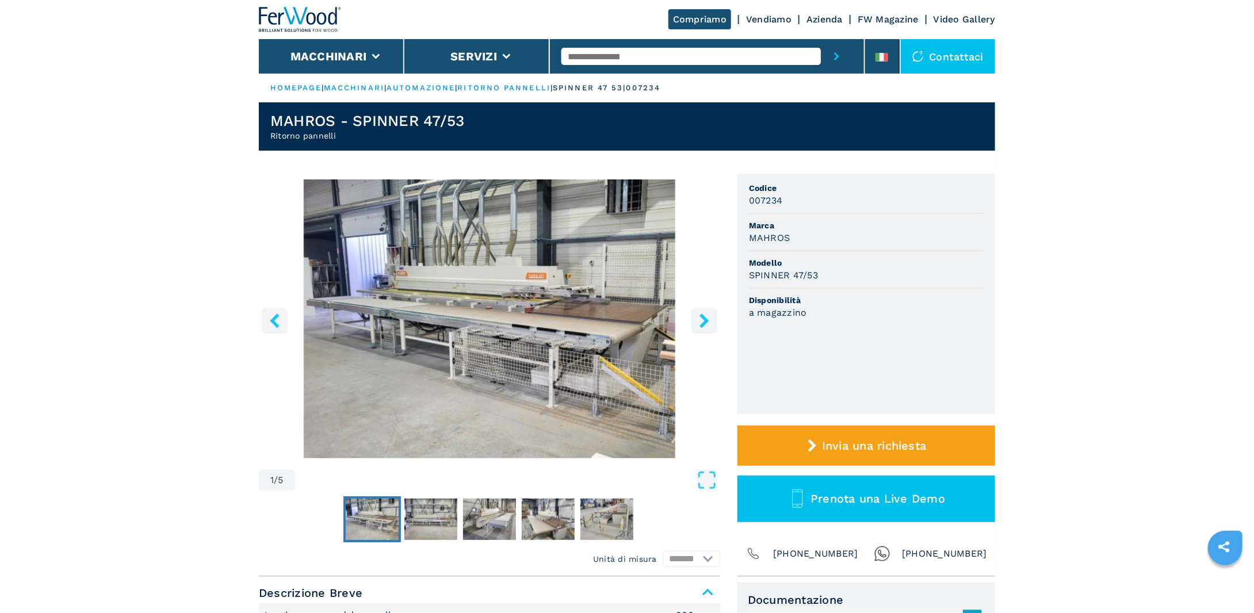
click at [698, 322] on icon "right-button" at bounding box center [704, 321] width 14 height 14
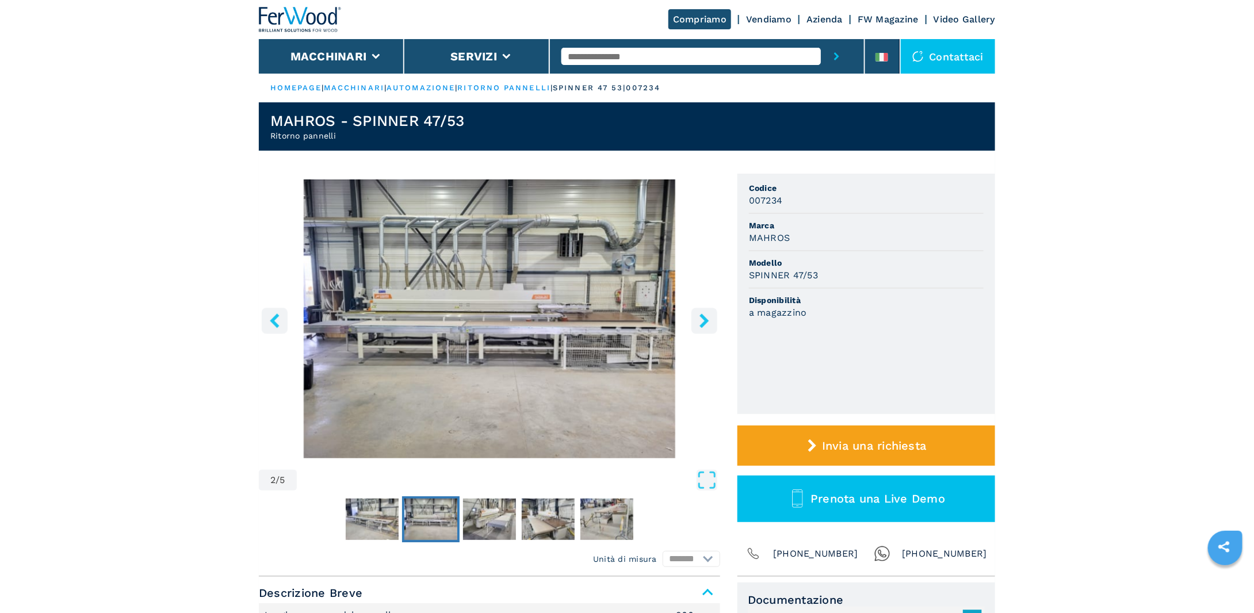
drag, startPoint x: 696, startPoint y: 322, endPoint x: 688, endPoint y: 322, distance: 8.1
click at [696, 322] on button "right-button" at bounding box center [704, 321] width 26 height 26
